Goal: Navigation & Orientation: Understand site structure

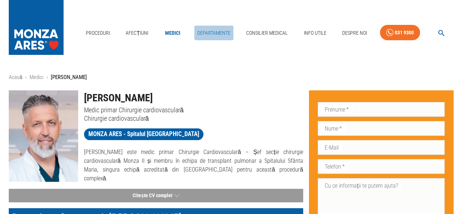
click at [212, 32] on link "Departamente" at bounding box center [213, 33] width 39 height 15
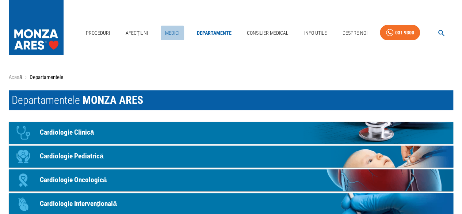
click at [174, 31] on link "Medici" at bounding box center [172, 33] width 23 height 15
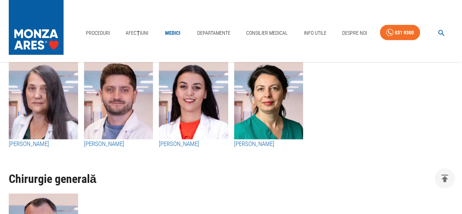
scroll to position [2485, 0]
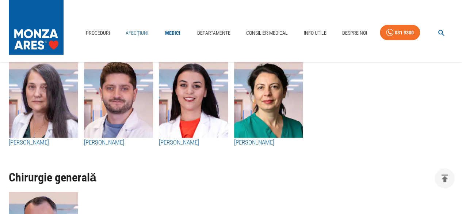
click at [134, 32] on link "Afecțiuni" at bounding box center [137, 33] width 29 height 15
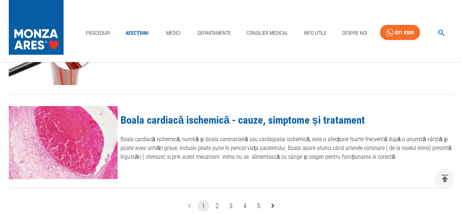
scroll to position [950, 0]
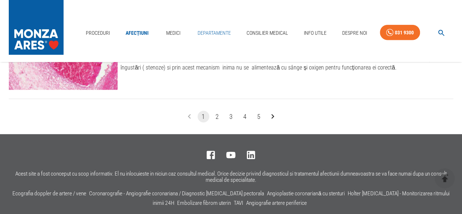
click at [200, 33] on link "Departamente" at bounding box center [214, 33] width 39 height 15
